Goal: Communication & Community: Answer question/provide support

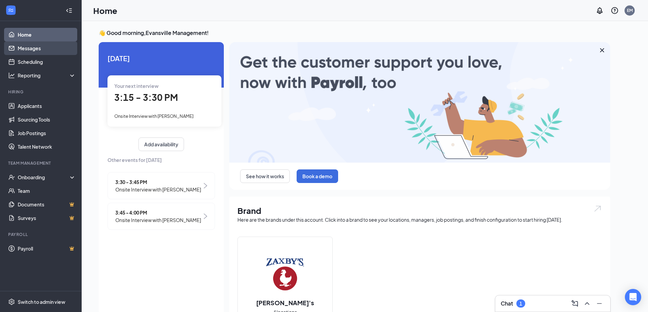
click at [48, 45] on link "Messages" at bounding box center [47, 48] width 58 height 14
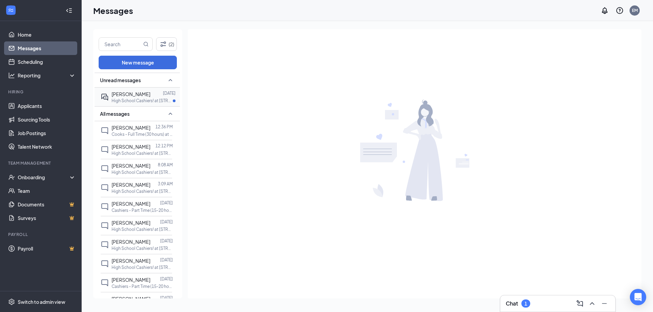
click at [150, 94] on div at bounding box center [156, 93] width 13 height 7
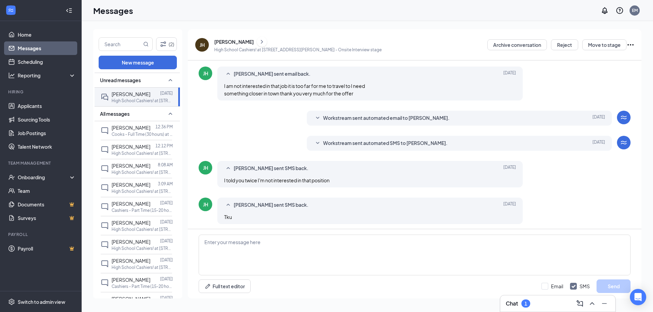
scroll to position [129, 0]
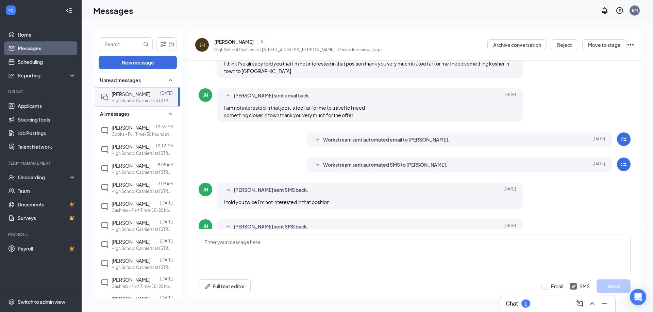
click at [352, 141] on span "Workstream sent automated email to [PERSON_NAME]." at bounding box center [386, 140] width 126 height 8
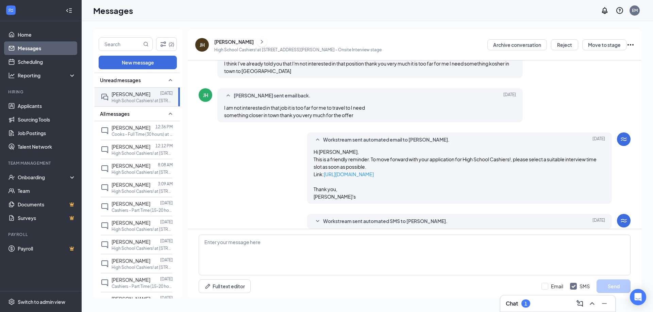
click at [353, 140] on span "Workstream sent automated email to [PERSON_NAME]." at bounding box center [386, 140] width 126 height 8
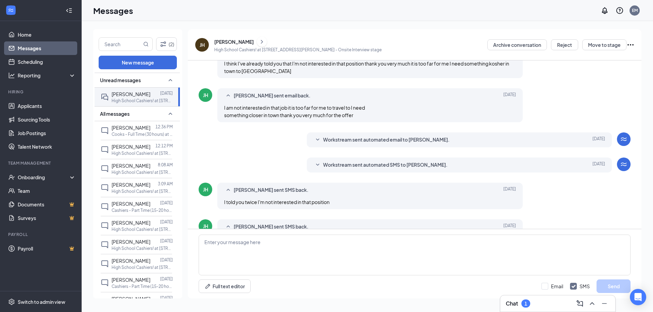
click at [347, 159] on div "Workstream sent automated SMS to [PERSON_NAME]. [DATE] Hi [PERSON_NAME], this i…" at bounding box center [459, 165] width 305 height 15
click at [340, 170] on div "Workstream sent automated SMS to [PERSON_NAME]. [DATE] Hi [PERSON_NAME], this i…" at bounding box center [459, 165] width 305 height 15
click at [340, 165] on span "Workstream sent automated SMS to [PERSON_NAME]." at bounding box center [385, 165] width 124 height 8
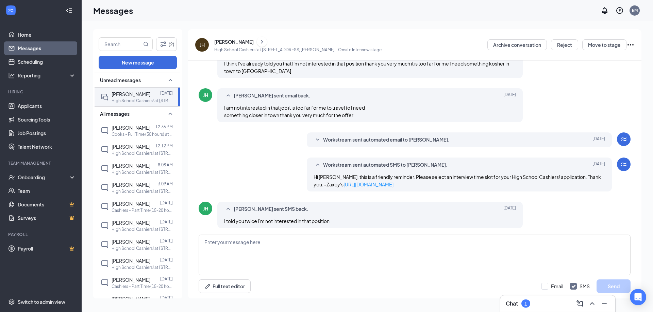
click at [340, 165] on span "Workstream sent automated SMS to [PERSON_NAME]." at bounding box center [385, 165] width 124 height 8
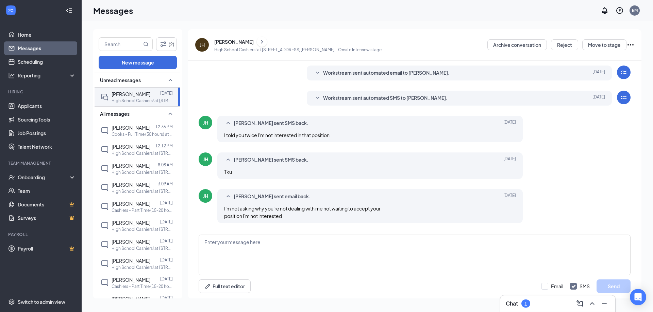
scroll to position [197, 0]
click at [147, 242] on span "[PERSON_NAME]" at bounding box center [131, 242] width 39 height 6
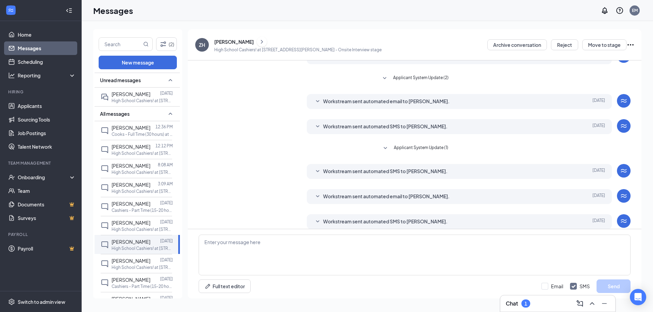
scroll to position [69, 0]
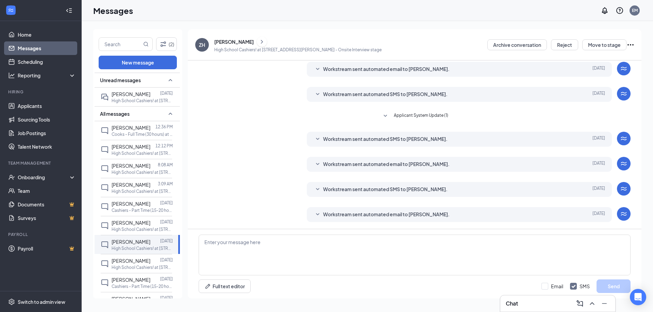
click at [33, 51] on link "Messages" at bounding box center [47, 48] width 58 height 14
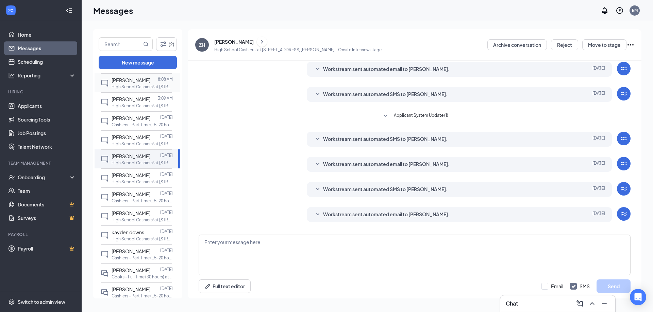
scroll to position [102, 0]
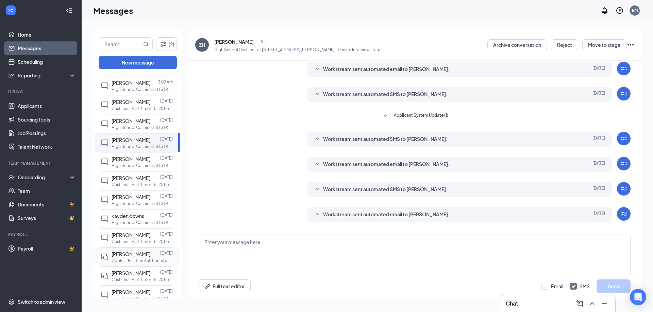
click at [116, 256] on span "[PERSON_NAME]" at bounding box center [131, 254] width 39 height 6
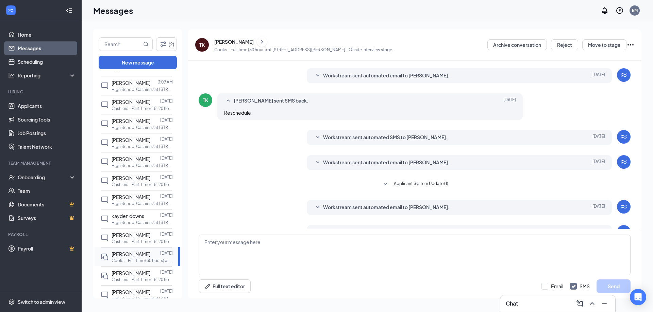
scroll to position [111, 0]
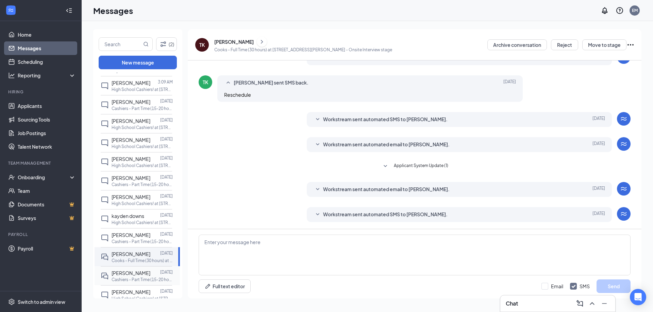
click at [117, 268] on div "[PERSON_NAME] [DATE] Cashiers - Part Time (15-20 hours) at [STREET_ADDRESS][PER…" at bounding box center [136, 276] width 71 height 19
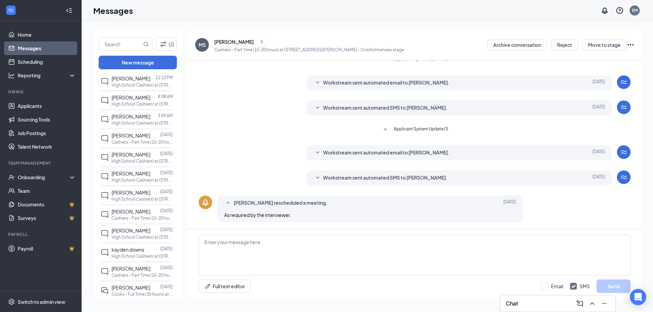
scroll to position [170, 0]
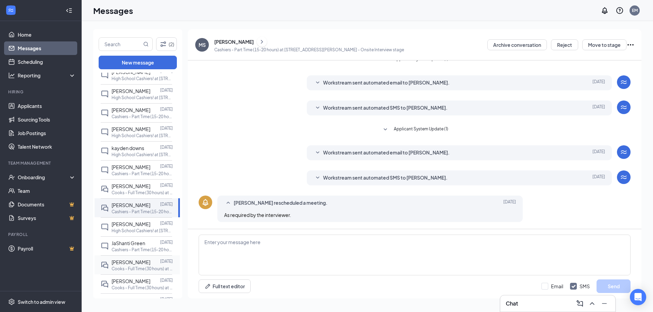
click at [131, 268] on p "Cooks - Full Time (30 hours) at [STREET_ADDRESS][PERSON_NAME]" at bounding box center [142, 269] width 61 height 6
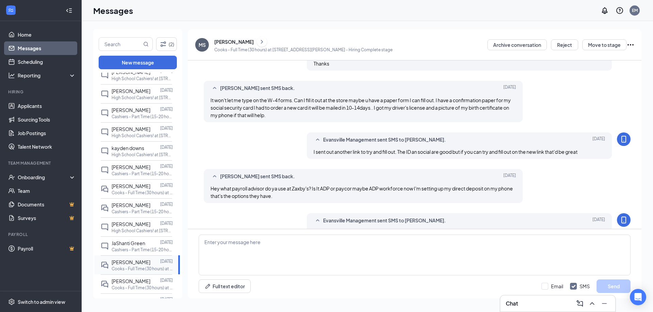
scroll to position [303, 0]
